Goal: Information Seeking & Learning: Learn about a topic

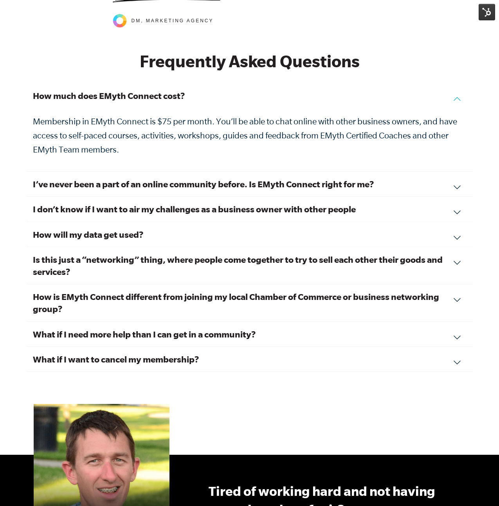
scroll to position [2550, 0]
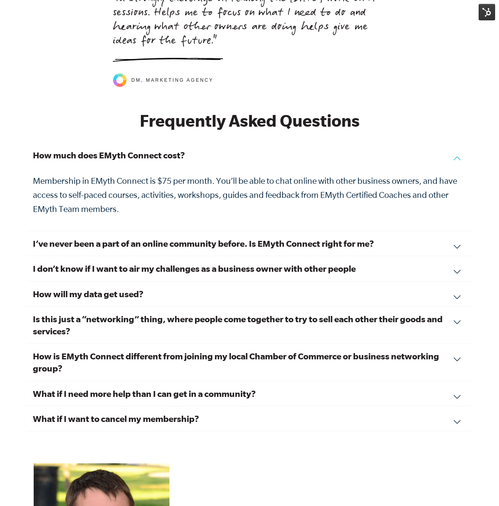
click at [211, 388] on h3 "What if I need more help than I can get in a community?" at bounding box center [249, 394] width 433 height 12
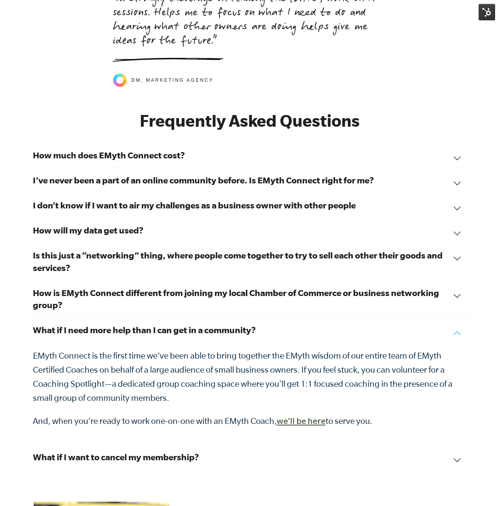
click at [312, 418] on link "we’ll be here" at bounding box center [301, 422] width 49 height 9
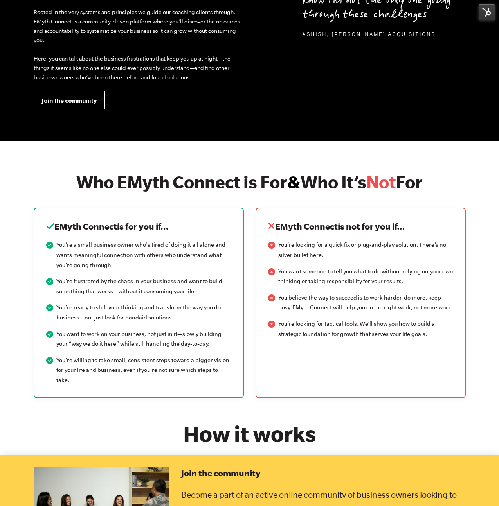
scroll to position [849, 0]
